Goal: Navigation & Orientation: Find specific page/section

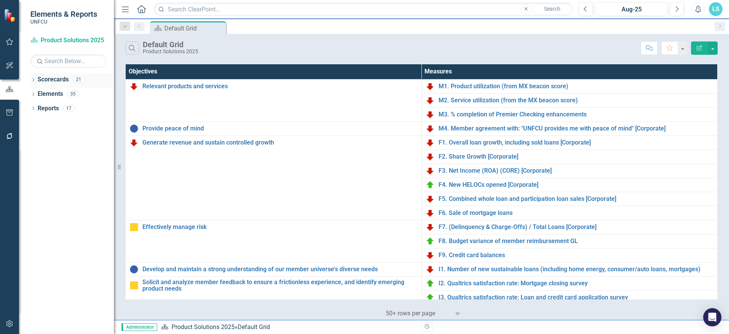
click at [33, 80] on icon "Dropdown" at bounding box center [32, 80] width 5 height 4
click at [38, 94] on icon at bounding box center [37, 94] width 2 height 4
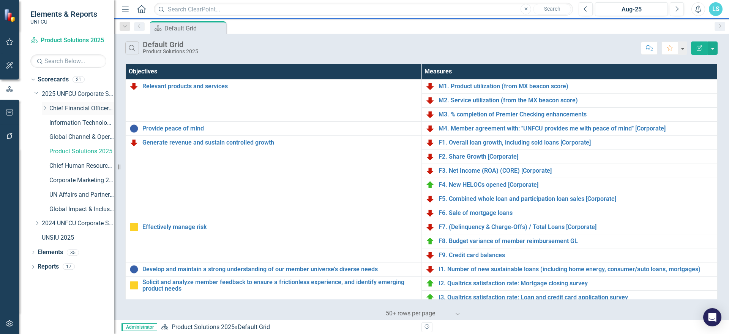
click at [60, 109] on link "Chief Financial Officer 2025" at bounding box center [81, 108] width 65 height 9
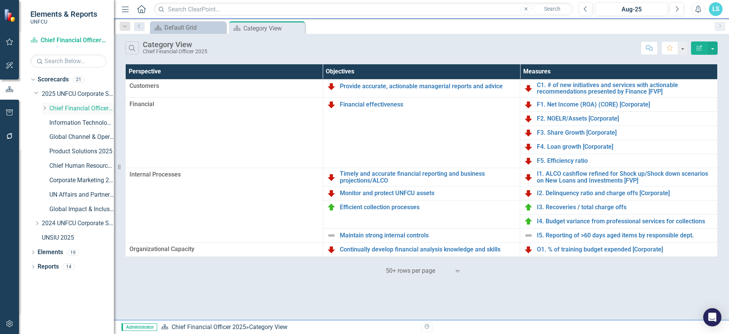
click at [47, 109] on icon "Dropdown" at bounding box center [45, 108] width 6 height 5
click at [86, 124] on link "Finance 2025" at bounding box center [85, 123] width 57 height 9
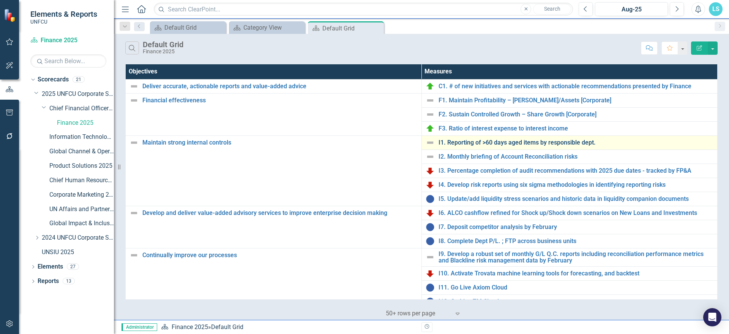
click at [499, 145] on link "I1. Reporting of >60 days aged items by responsible dept." at bounding box center [576, 142] width 275 height 7
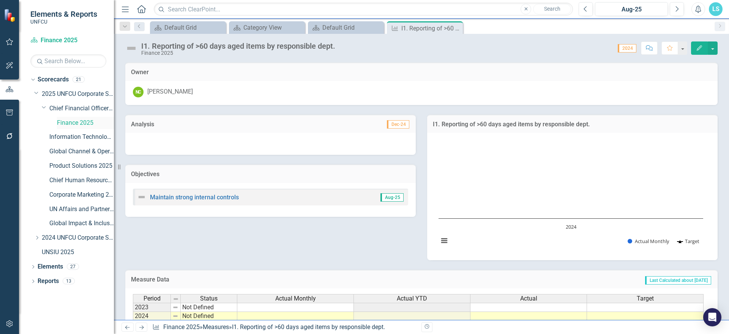
click at [84, 119] on link "Finance 2025" at bounding box center [85, 123] width 57 height 9
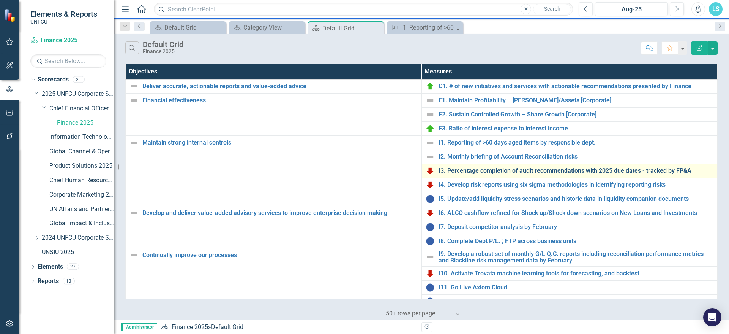
click at [522, 170] on link "I3. Percentage completion of audit recommendations with 2025 due dates - tracke…" at bounding box center [576, 170] width 275 height 7
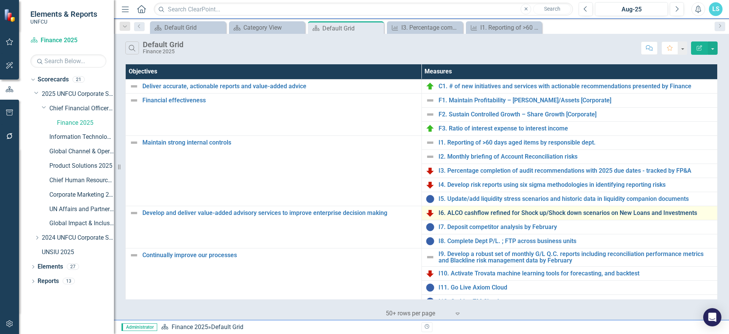
click at [534, 214] on link "I6. ALCO cashflow refined for Shock up/Shock down scenarios on New Loans and In…" at bounding box center [576, 212] width 275 height 7
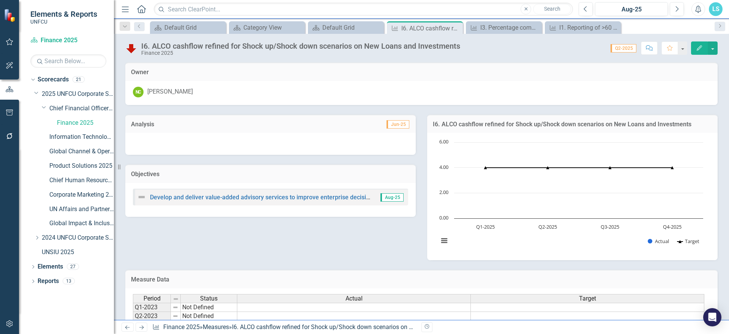
scroll to position [107, 0]
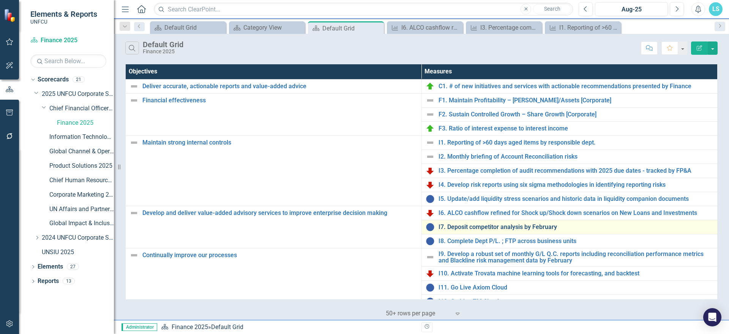
click at [488, 228] on link "I7. Deposit competitor analysis by February" at bounding box center [576, 226] width 275 height 7
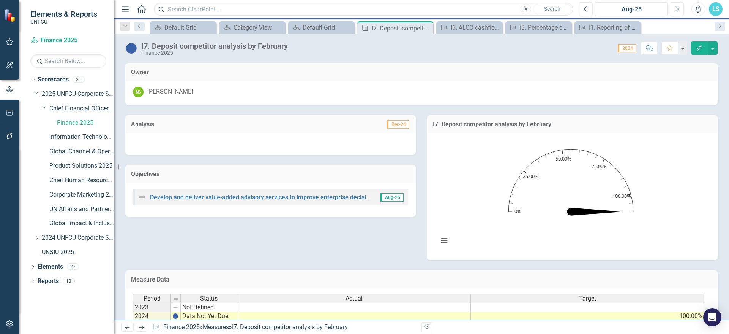
scroll to position [69, 0]
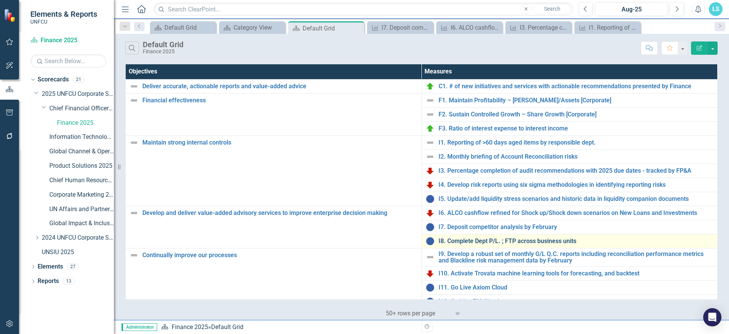
click at [484, 239] on link "I8. Complete Dept P/L. ; FTP across business units" at bounding box center [576, 240] width 275 height 7
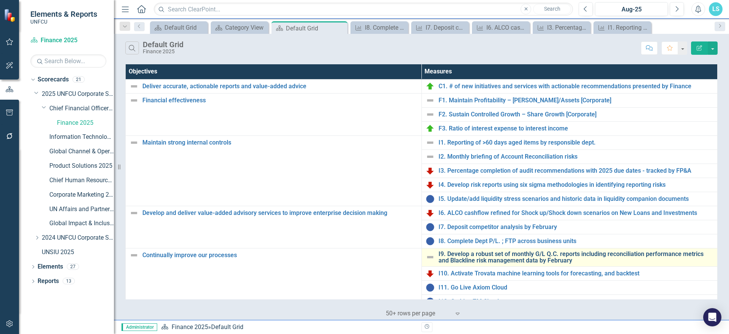
click at [469, 257] on link "I9. Develop a robust set of monthly G/L Q.C. reports including reconciliation p…" at bounding box center [576, 256] width 275 height 13
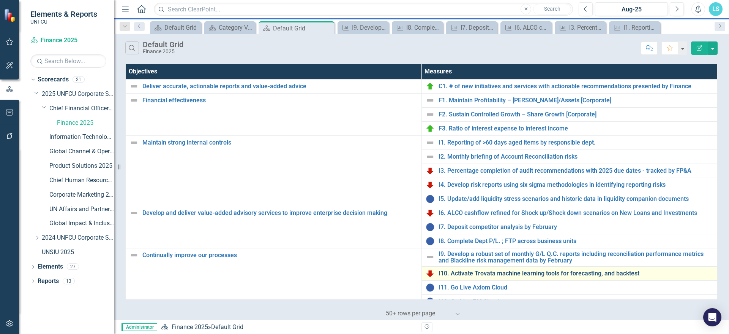
click at [454, 273] on link "I10. Activate Trovata machine learning tools for forecasting, and backtest" at bounding box center [576, 273] width 275 height 7
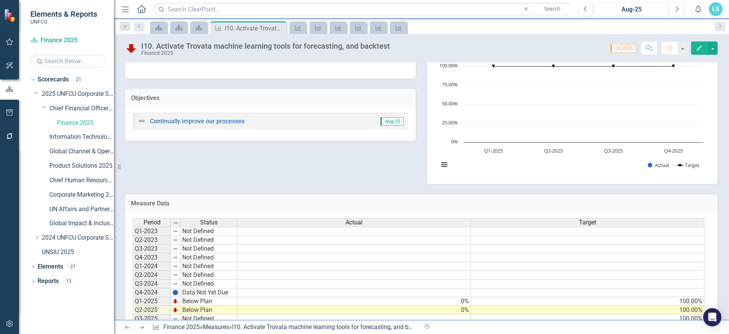
scroll to position [107, 0]
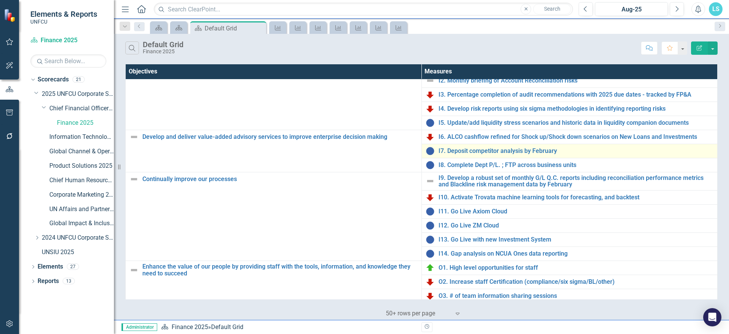
scroll to position [80, 0]
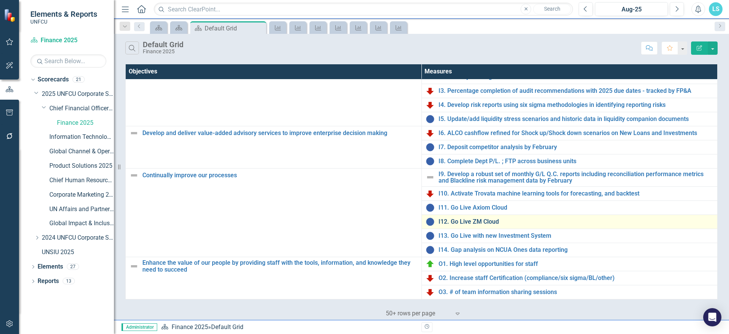
click at [473, 218] on link "I12. Go Live ZM Cloud" at bounding box center [576, 221] width 275 height 7
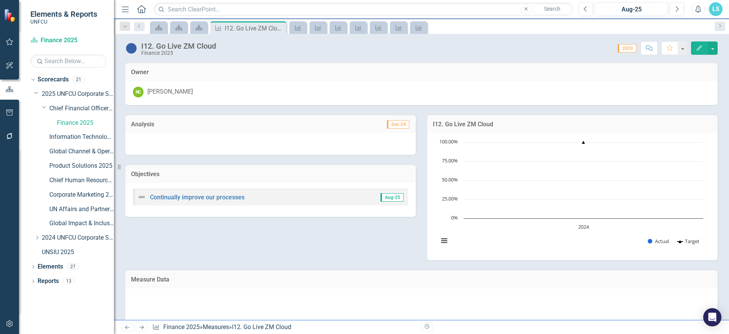
scroll to position [69, 0]
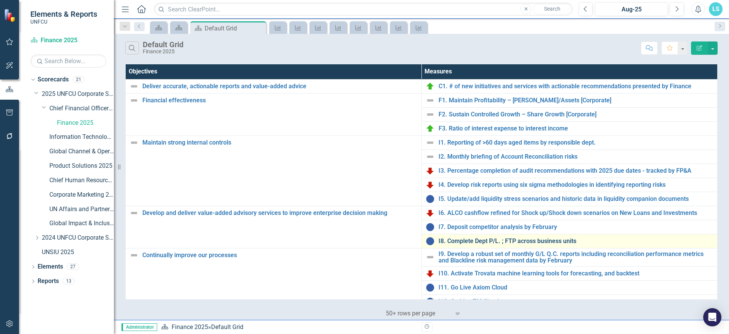
scroll to position [80, 0]
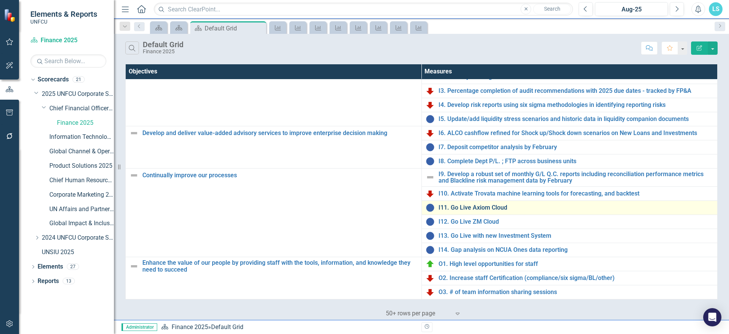
click at [475, 209] on link "I11. Go Live Axiom Cloud" at bounding box center [576, 207] width 275 height 7
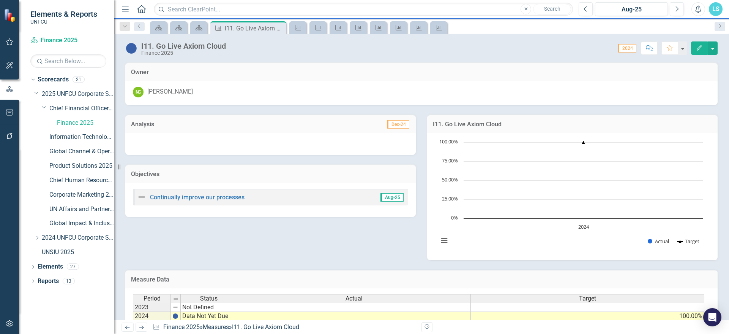
scroll to position [69, 0]
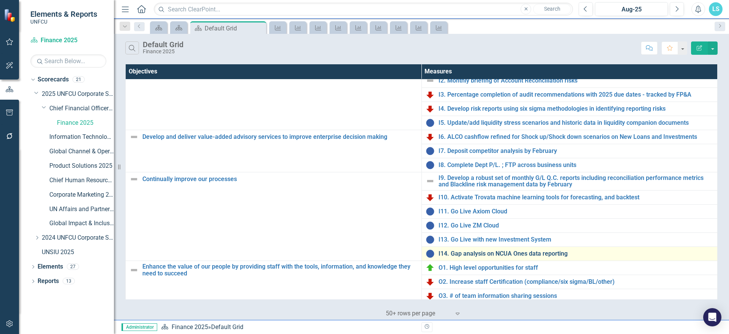
scroll to position [80, 0]
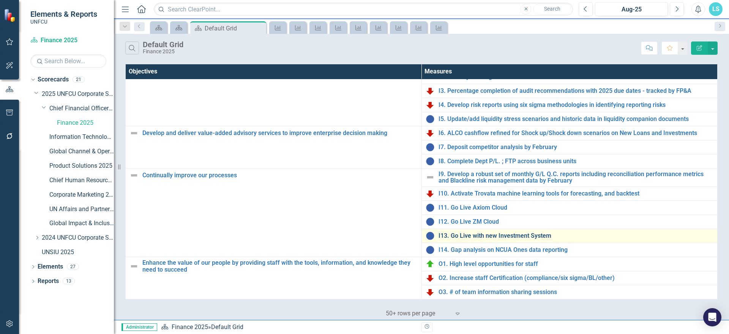
click at [496, 235] on link "I13. Go Live with new Investment System" at bounding box center [576, 235] width 275 height 7
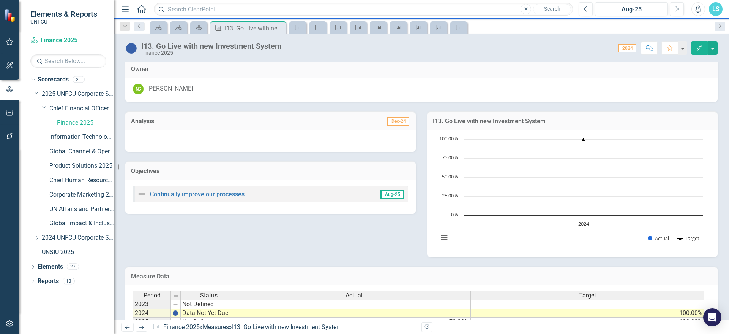
scroll to position [69, 0]
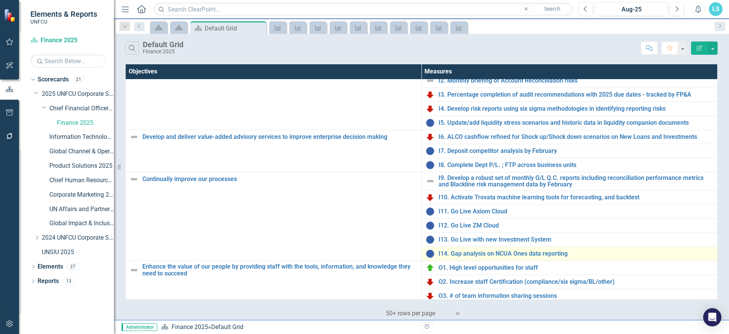
scroll to position [80, 0]
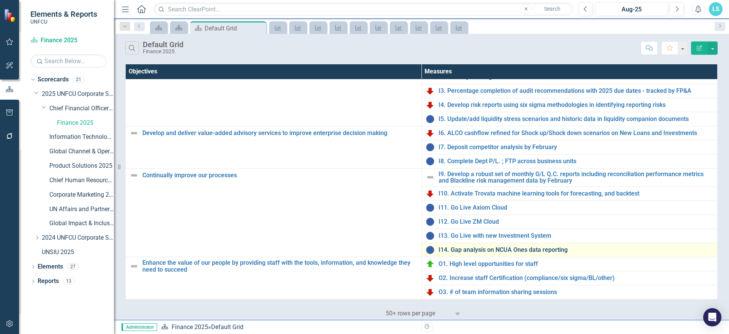
click at [486, 252] on link "I14. Gap analysis on NCUA Ones data reporting" at bounding box center [576, 249] width 275 height 7
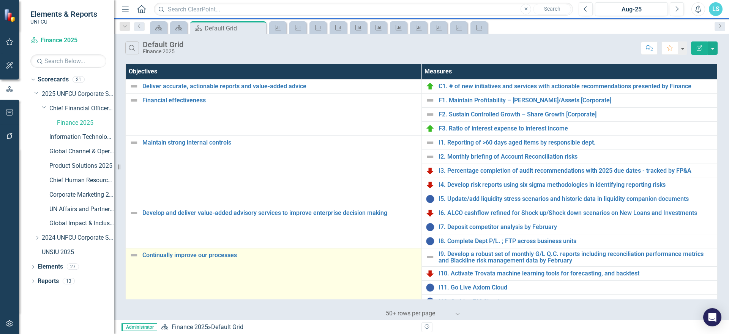
scroll to position [80, 0]
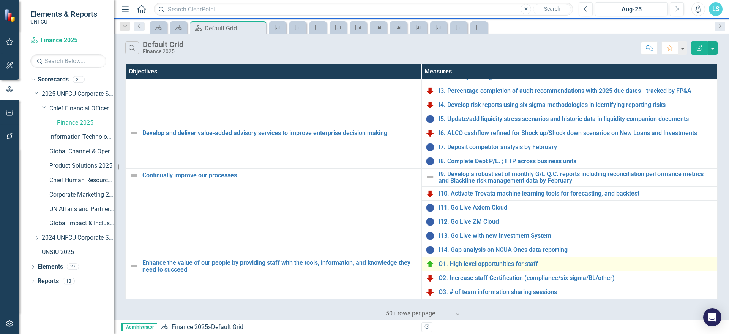
click at [512, 259] on td "O1. High level opportunities for staff Link Map View Link Map Edit Edit Measure…" at bounding box center [570, 264] width 296 height 14
click at [511, 263] on link "O1. High level opportunities for staff" at bounding box center [576, 263] width 275 height 7
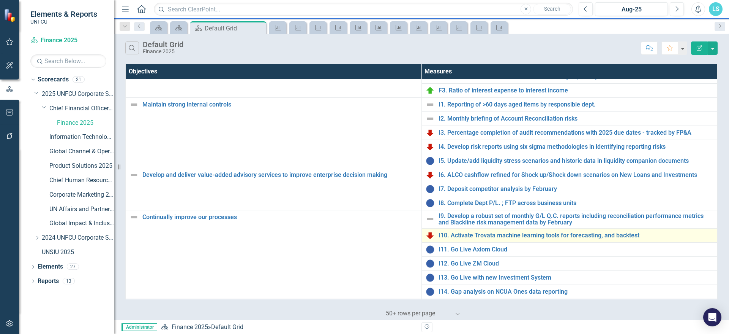
scroll to position [76, 0]
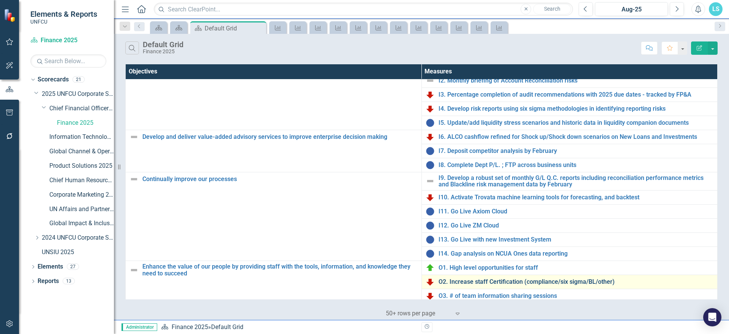
click at [533, 279] on link "O2. Increase staff Certification (compliance/six sigma/BL/other)" at bounding box center [576, 281] width 275 height 7
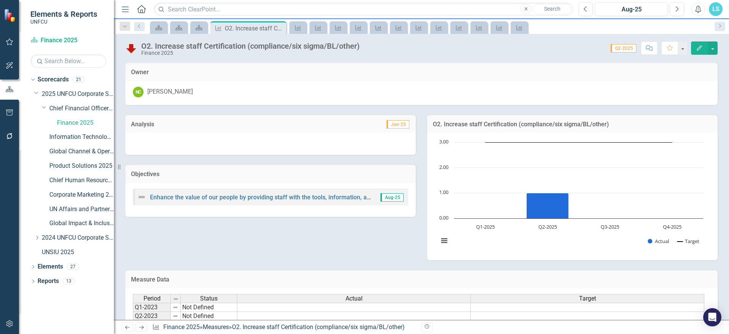
scroll to position [107, 0]
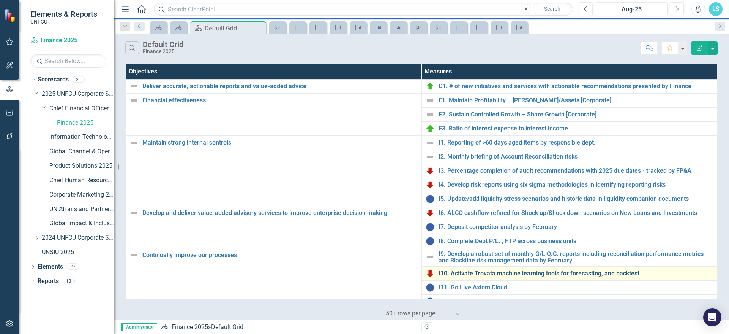
scroll to position [80, 0]
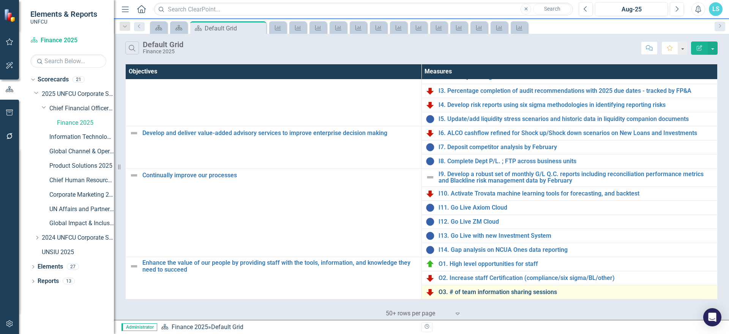
click at [477, 292] on link "O3. # of team information sharing sessions" at bounding box center [576, 291] width 275 height 7
